Goal: Task Accomplishment & Management: Use online tool/utility

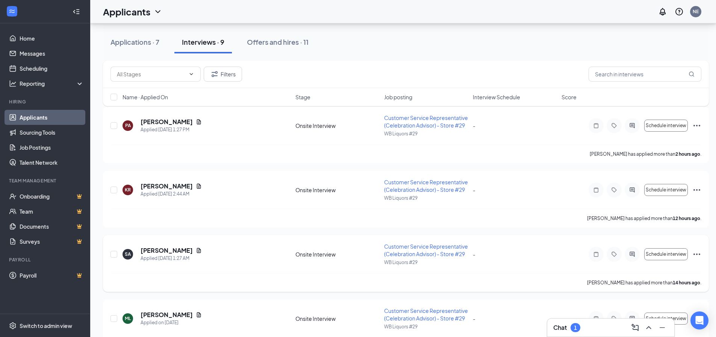
scroll to position [75, 0]
click at [582, 325] on div "Chat 1" at bounding box center [610, 327] width 115 height 12
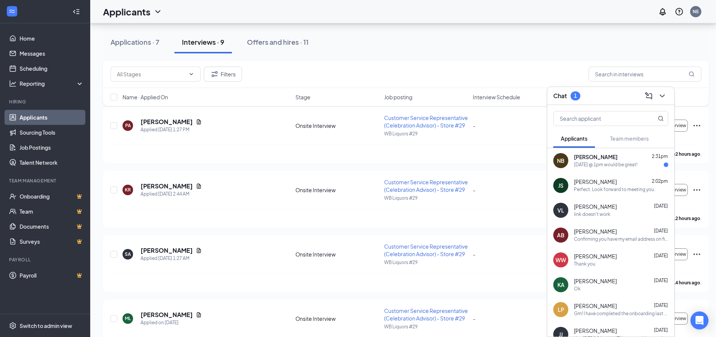
click at [599, 166] on div "[DATE] @ 1pm would be great!" at bounding box center [606, 165] width 64 height 6
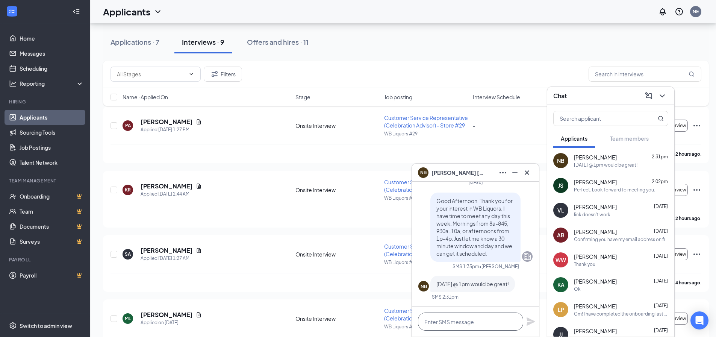
click at [459, 318] on textarea at bounding box center [470, 321] width 105 height 18
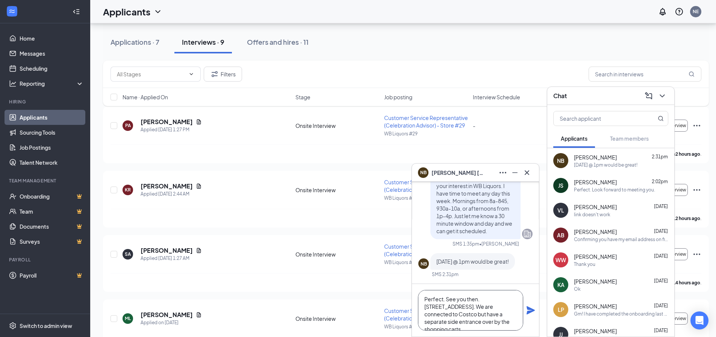
type textarea "Perfect. See you then. [STREET_ADDRESS]. We are connected to Costco but have a …"
drag, startPoint x: 530, startPoint y: 310, endPoint x: 537, endPoint y: 294, distance: 16.7
click at [530, 310] on icon "Plane" at bounding box center [530, 310] width 9 height 9
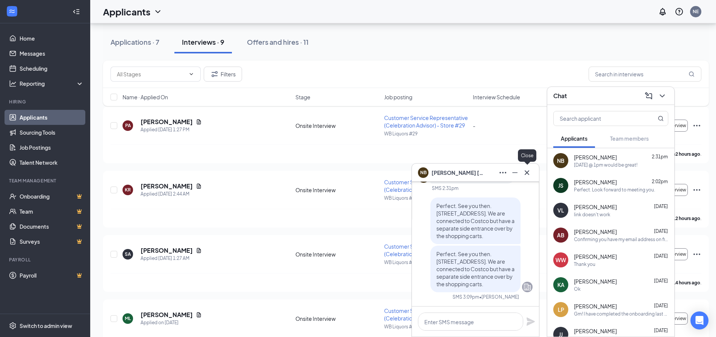
click at [529, 173] on icon "Cross" at bounding box center [526, 172] width 9 height 9
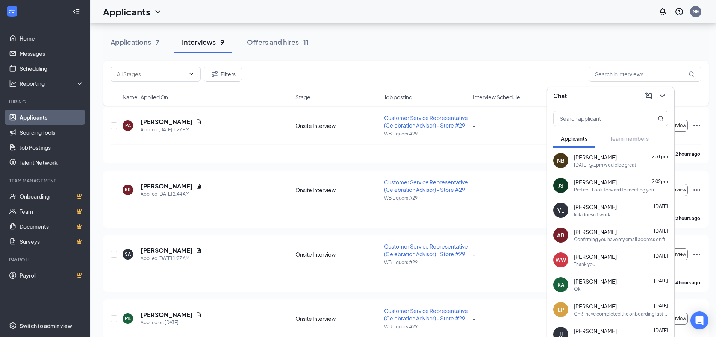
click at [612, 99] on div "Chat" at bounding box center [610, 96] width 115 height 12
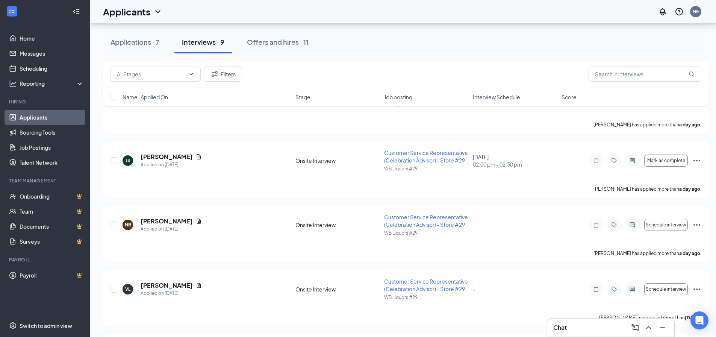
scroll to position [301, 0]
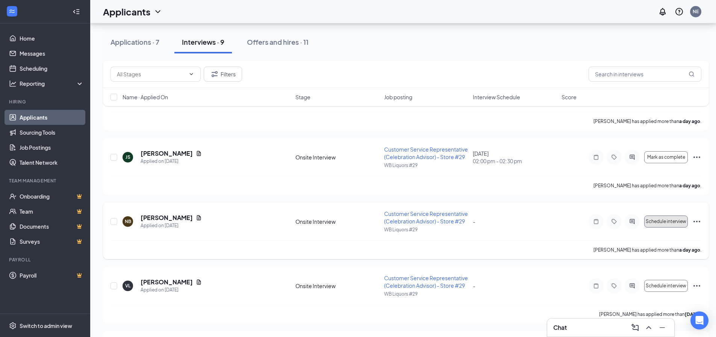
click at [666, 219] on span "Schedule interview" at bounding box center [666, 221] width 41 height 5
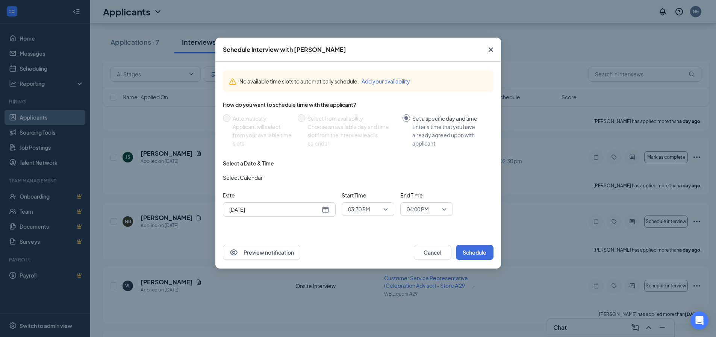
click at [312, 210] on input "[DATE]" at bounding box center [274, 209] width 91 height 8
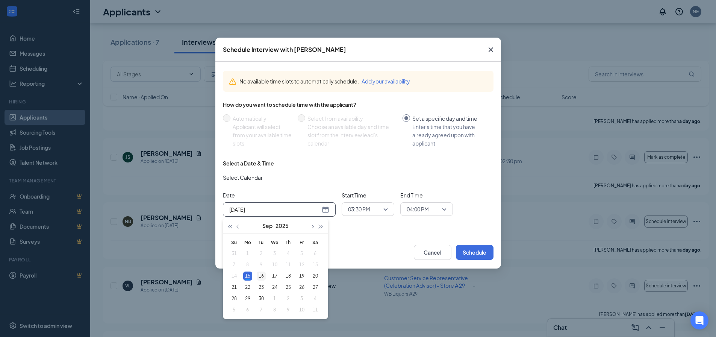
type input "[DATE]"
click at [260, 277] on div "16" at bounding box center [261, 275] width 9 height 9
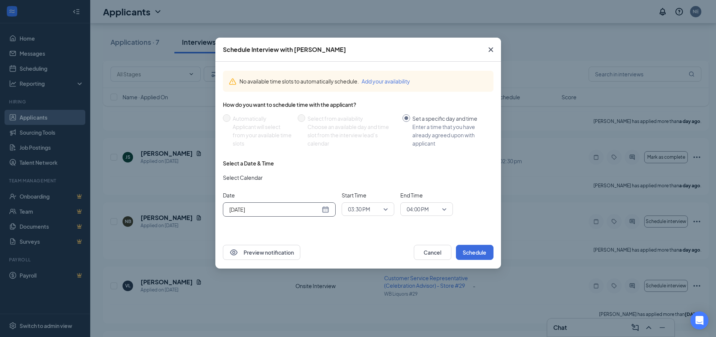
click at [363, 207] on span "03:30 PM" at bounding box center [359, 208] width 22 height 11
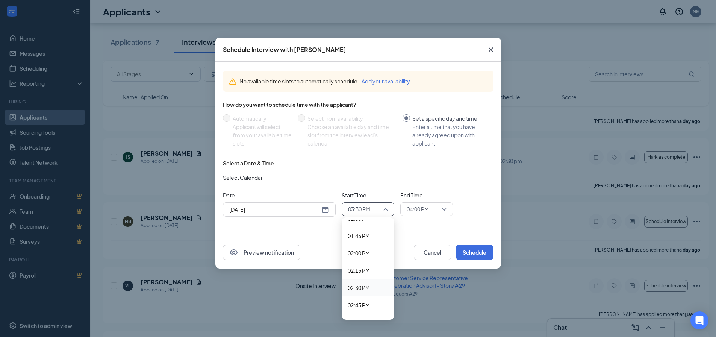
scroll to position [881, 0]
click at [366, 248] on span "01:00 PM" at bounding box center [359, 247] width 22 height 8
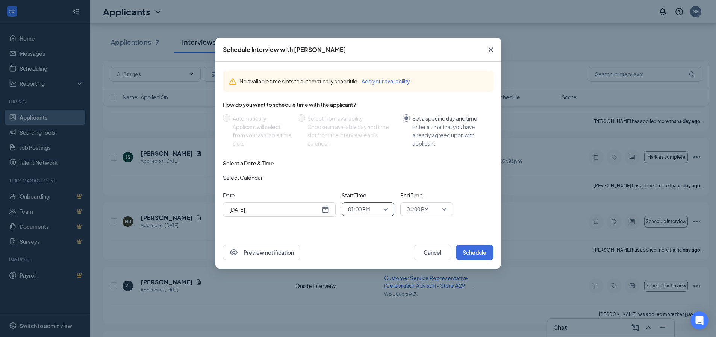
click at [423, 207] on span "04:00 PM" at bounding box center [418, 208] width 22 height 11
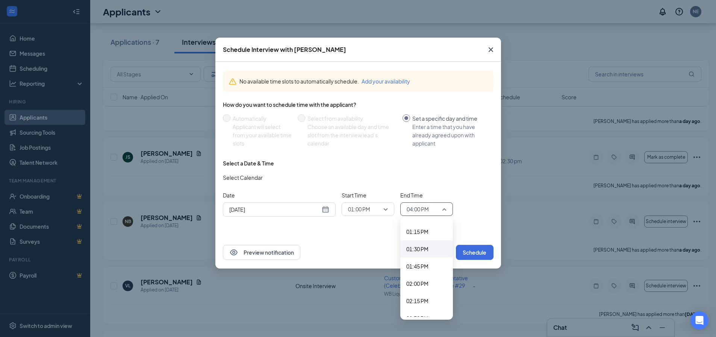
scroll to position [916, 0]
click at [421, 244] on span "01:30 PM" at bounding box center [417, 247] width 22 height 8
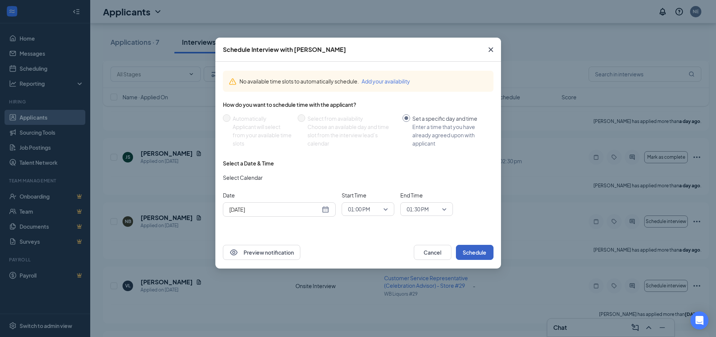
click at [473, 250] on button "Schedule" at bounding box center [475, 252] width 38 height 15
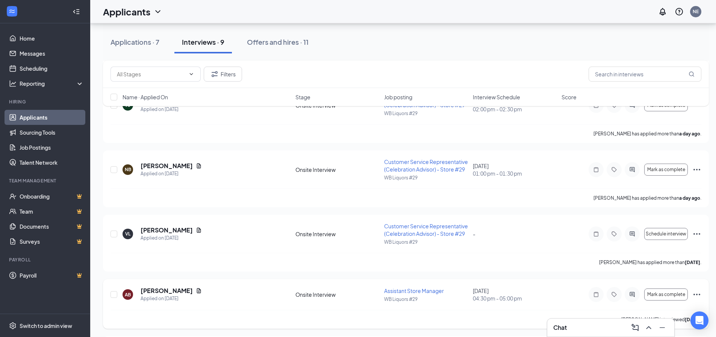
scroll to position [410, 0]
